Goal: Find specific page/section: Find specific page/section

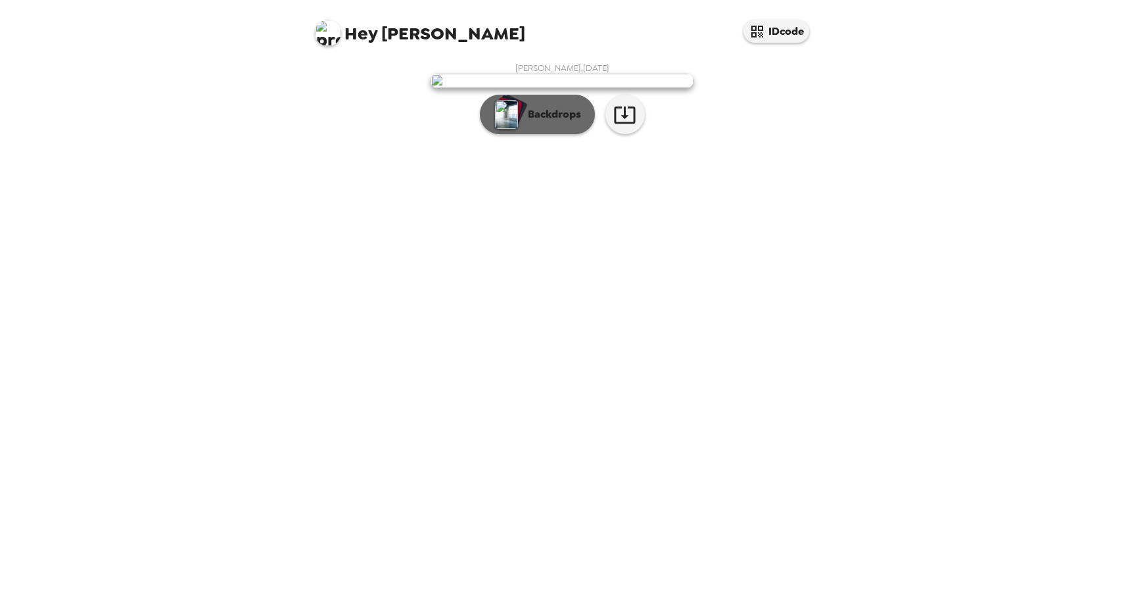
click at [559, 122] on p "Backdrops" at bounding box center [551, 114] width 60 height 16
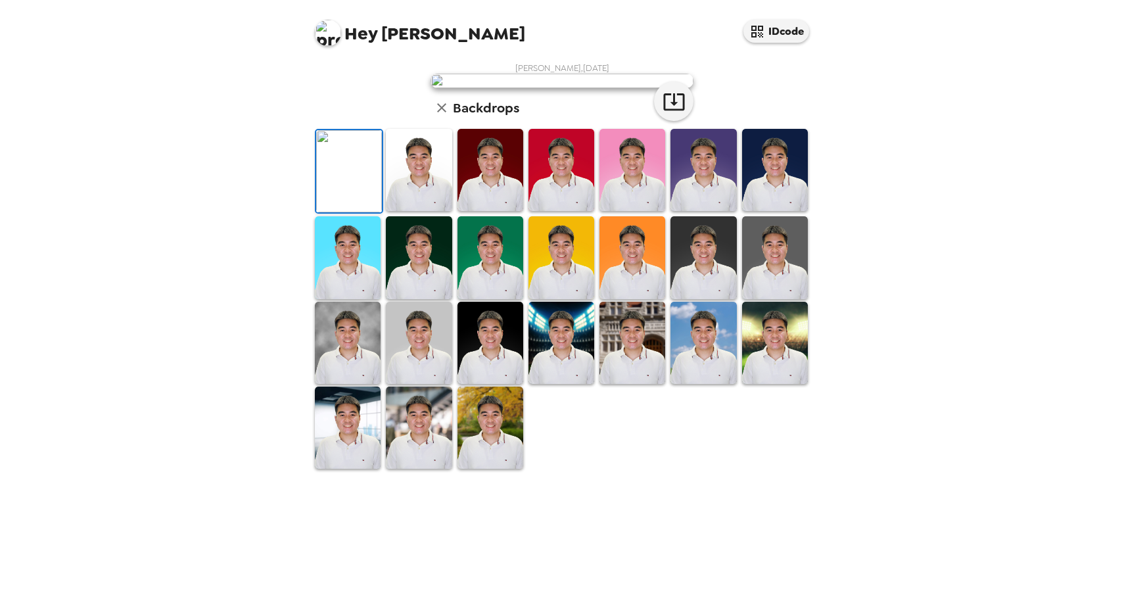
scroll to position [-1, 0]
click at [405, 211] on img at bounding box center [419, 170] width 66 height 82
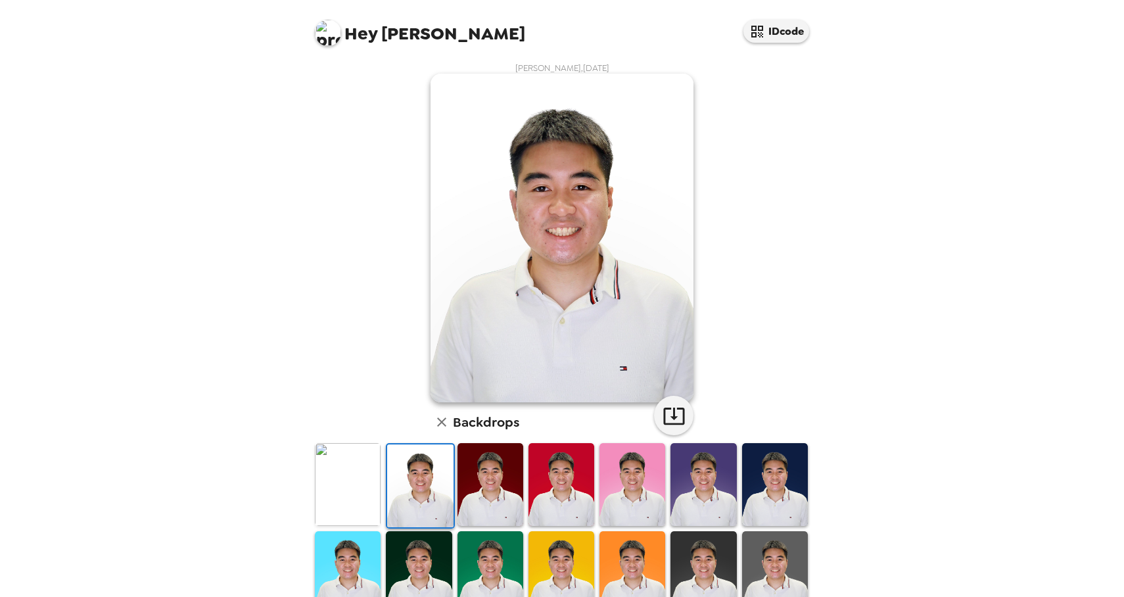
scroll to position [0, 0]
click at [492, 484] on img at bounding box center [491, 484] width 66 height 82
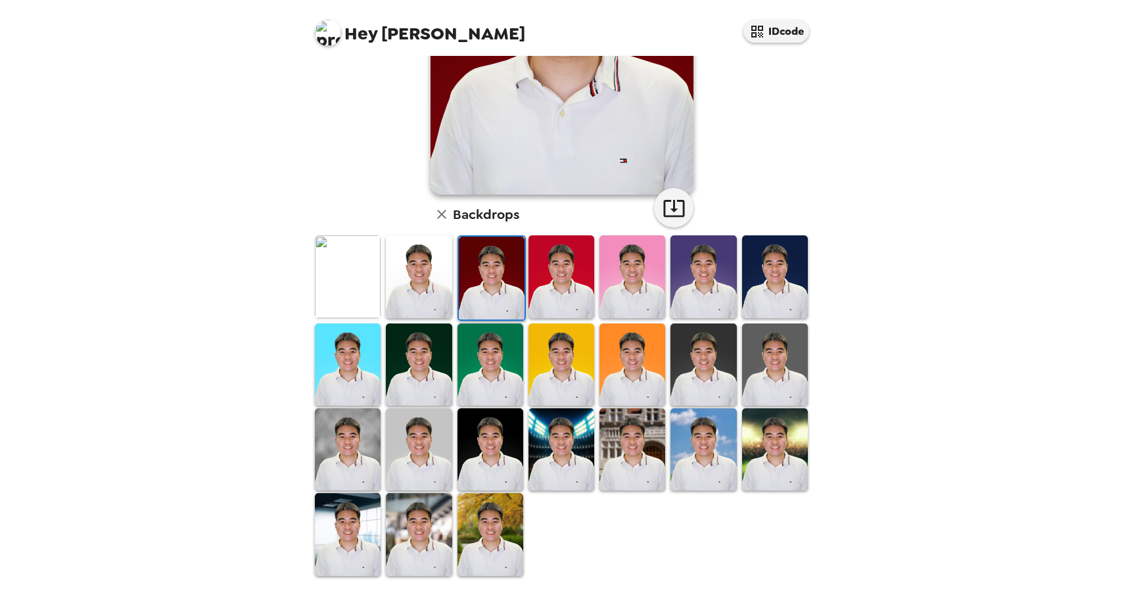
click at [548, 460] on img at bounding box center [562, 449] width 66 height 82
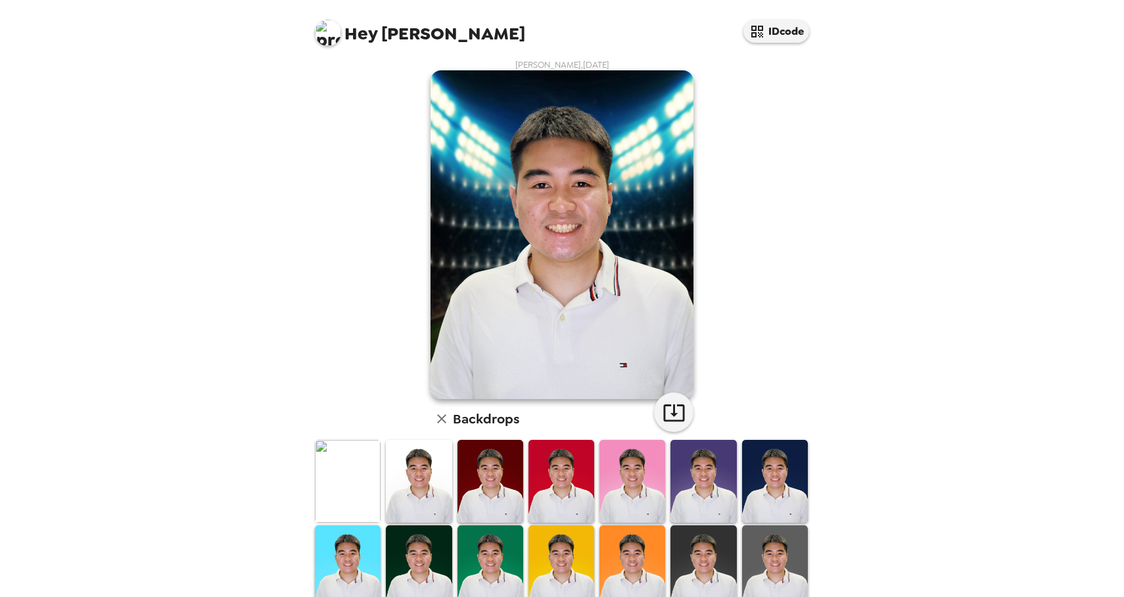
scroll to position [153, 0]
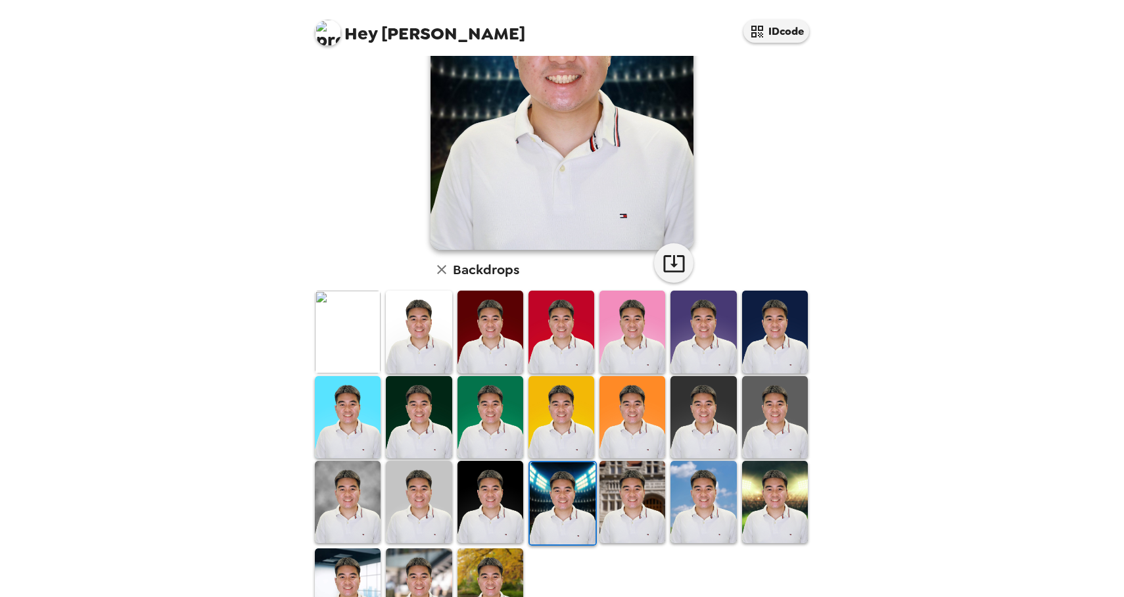
click at [356, 569] on img at bounding box center [348, 589] width 66 height 82
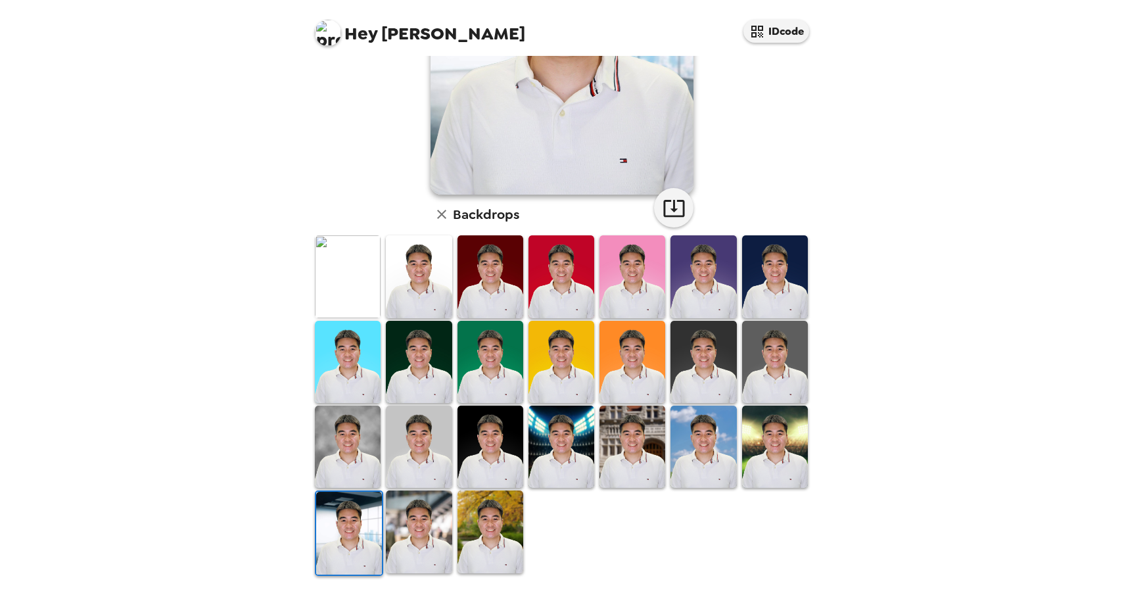
scroll to position [208, 0]
click at [399, 534] on img at bounding box center [419, 531] width 66 height 82
